Goal: Find specific page/section: Find specific page/section

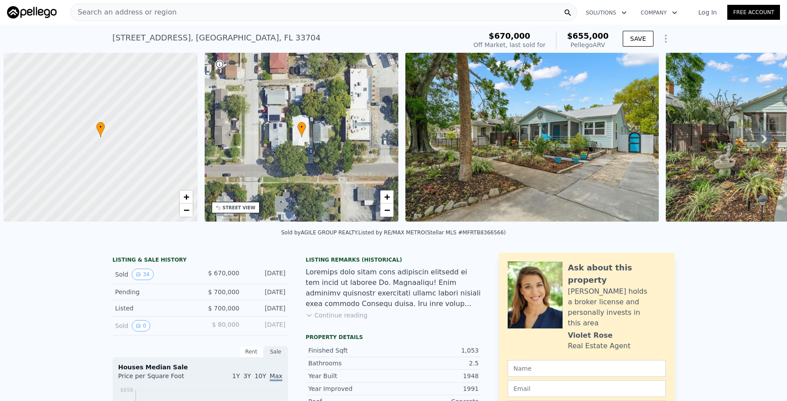
click at [215, 22] on div "Search an address or region Solutions Company Open main menu Log In Free Account" at bounding box center [393, 12] width 773 height 21
click at [206, 18] on div "Search an address or region" at bounding box center [323, 13] width 507 height 18
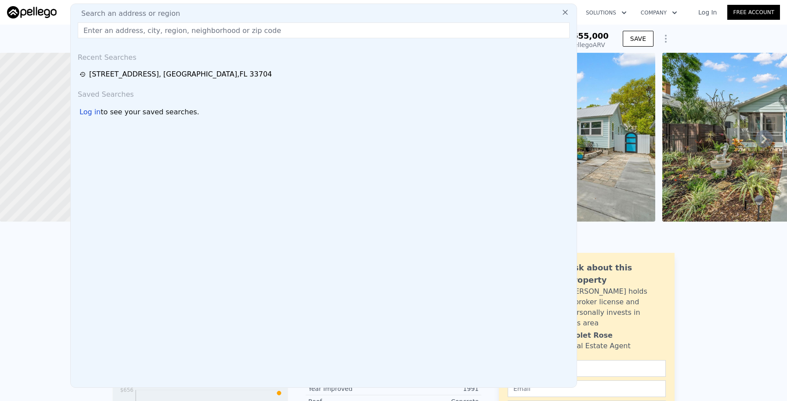
click at [187, 11] on div "Search an address or region" at bounding box center [323, 13] width 499 height 11
click at [184, 32] on input "text" at bounding box center [324, 30] width 492 height 16
paste input "[STREET_ADDRESS]"
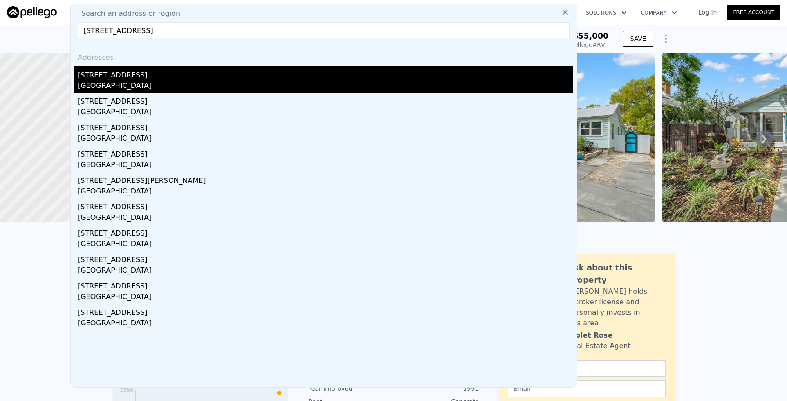
type input "[STREET_ADDRESS]"
click at [156, 76] on div "[STREET_ADDRESS]" at bounding box center [325, 73] width 495 height 14
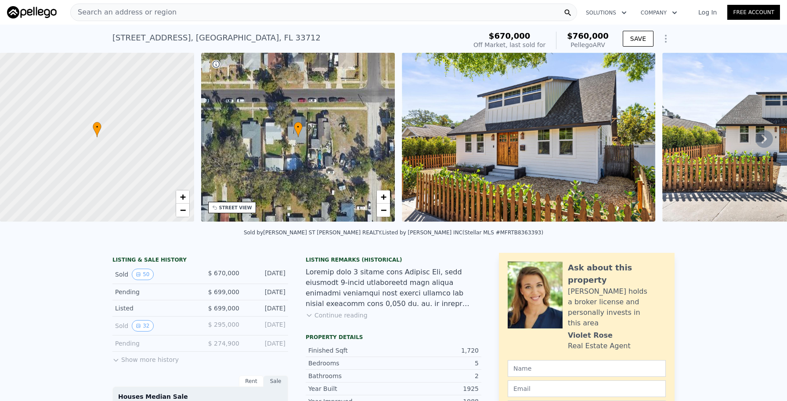
click at [530, 154] on img at bounding box center [528, 137] width 253 height 169
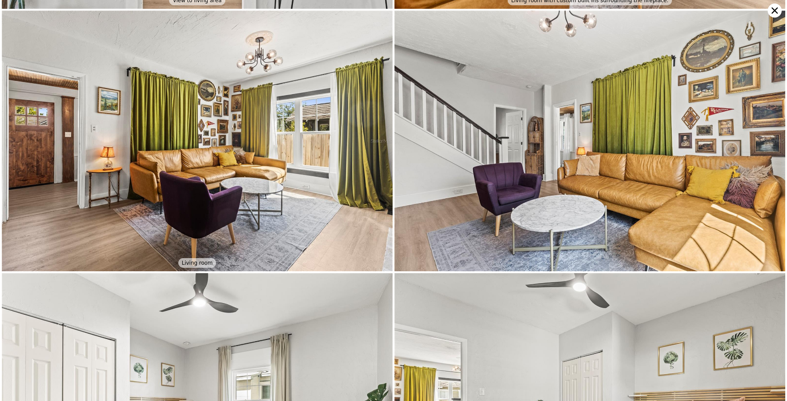
scroll to position [1300, 0]
